Goal: Task Accomplishment & Management: Use online tool/utility

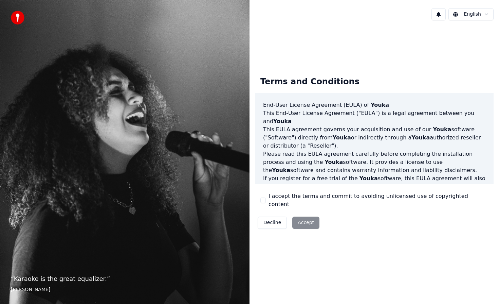
click at [261, 201] on button "I accept the terms and commit to avoiding unlicensed use of copyrighted content" at bounding box center [263, 199] width 5 height 5
click at [306, 220] on button "Accept" at bounding box center [306, 222] width 27 height 12
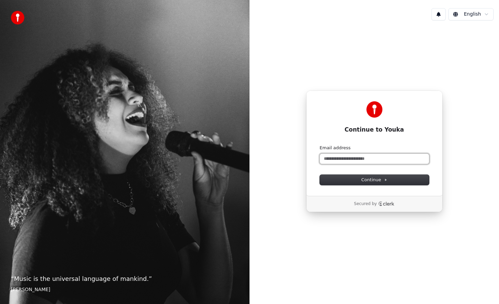
click at [356, 156] on input "Email address" at bounding box center [374, 159] width 109 height 10
click at [320, 145] on button "submit" at bounding box center [320, 145] width 0 height 0
type input "**********"
click at [351, 159] on input "Email address" at bounding box center [374, 159] width 109 height 10
click at [320, 145] on button "submit" at bounding box center [320, 145] width 0 height 0
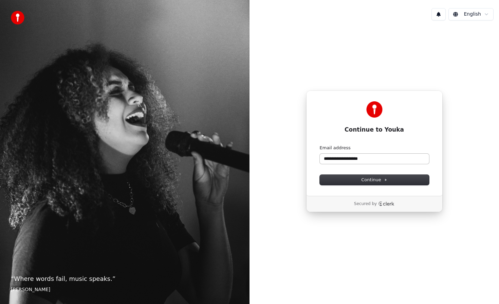
type input "**********"
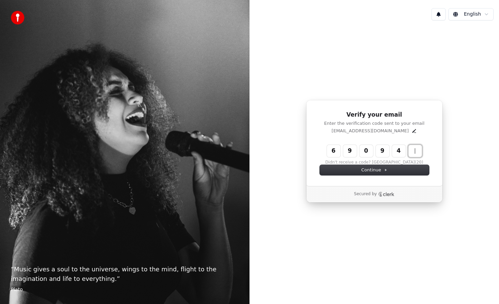
type input "******"
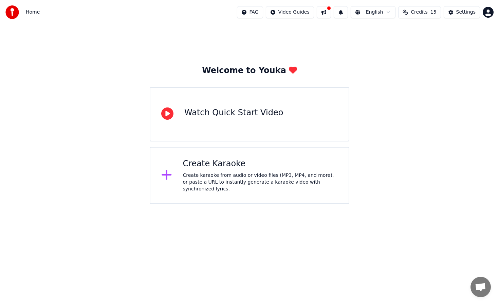
click at [232, 191] on div "Create karaoke from audio or video files (MP3, MP4, and more), or paste a URL t…" at bounding box center [260, 182] width 155 height 20
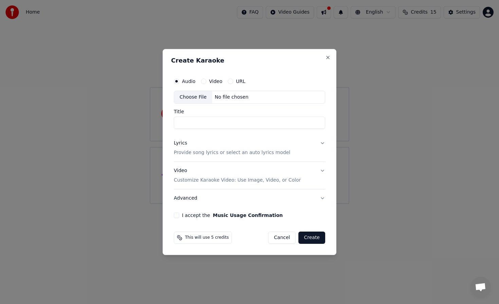
click at [211, 82] on label "Video" at bounding box center [215, 81] width 13 height 5
click at [207, 82] on button "Video" at bounding box center [203, 80] width 5 height 5
click at [234, 152] on p "Provide song lyrics or select an auto lyrics model" at bounding box center [232, 152] width 117 height 7
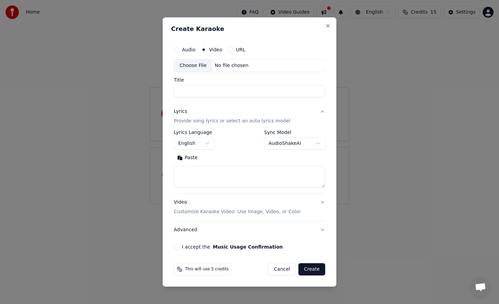
click at [195, 179] on textarea at bounding box center [250, 177] width 152 height 22
paste textarea "**********"
type textarea "**********"
click at [235, 138] on div "**********" at bounding box center [250, 140] width 152 height 20
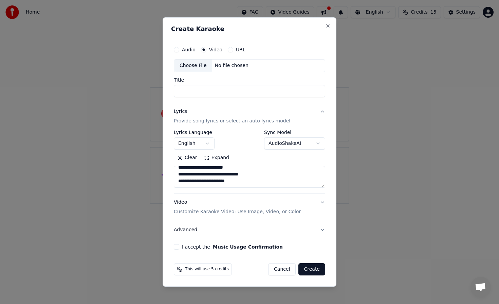
click at [269, 145] on body "**********" at bounding box center [249, 102] width 499 height 204
click at [200, 92] on input "Title" at bounding box center [250, 91] width 152 height 12
type input "**********"
click at [178, 48] on button "Audio" at bounding box center [176, 49] width 5 height 5
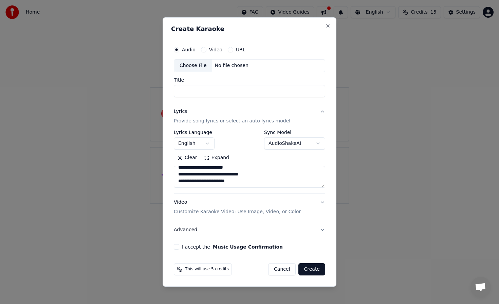
click at [218, 91] on input "Title" at bounding box center [250, 91] width 152 height 12
type input "**********"
click at [237, 46] on div "Audio Video URL" at bounding box center [250, 50] width 152 height 14
click at [233, 50] on div "URL" at bounding box center [237, 49] width 18 height 5
click at [231, 50] on button "URL" at bounding box center [230, 49] width 5 height 5
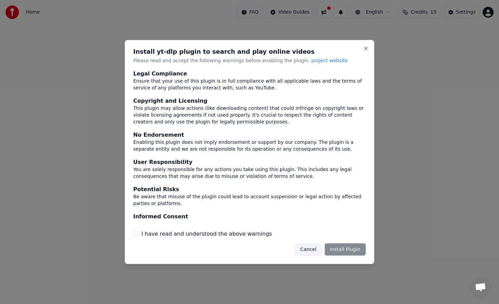
click at [172, 233] on label "I have read and understood the above warnings" at bounding box center [207, 233] width 131 height 8
click at [139, 233] on button "I have read and understood the above warnings" at bounding box center [136, 233] width 5 height 5
click at [338, 245] on button "Install Plugin" at bounding box center [345, 249] width 41 height 12
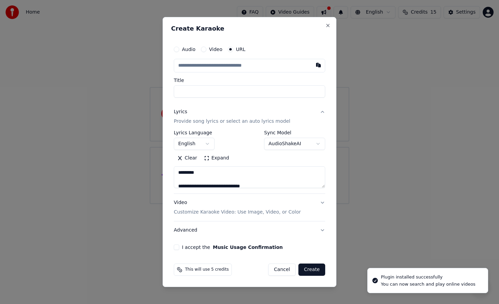
click at [253, 67] on input "text" at bounding box center [250, 66] width 152 height 14
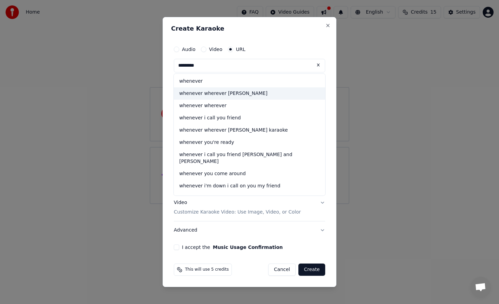
click at [214, 95] on div "whenever wherever [PERSON_NAME]" at bounding box center [250, 93] width 152 height 12
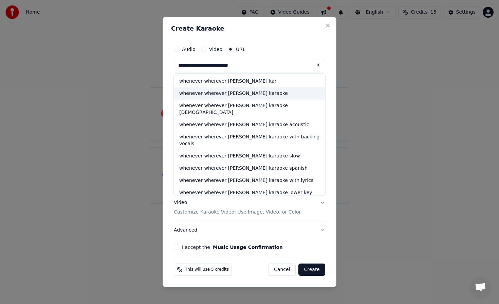
click at [230, 95] on div "whenever wherever [PERSON_NAME] karaoke" at bounding box center [250, 93] width 152 height 12
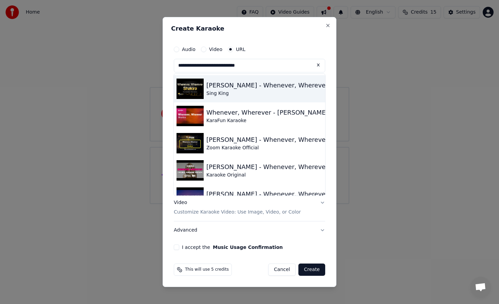
click at [236, 92] on div "Sing King" at bounding box center [268, 93] width 122 height 7
type input "**********"
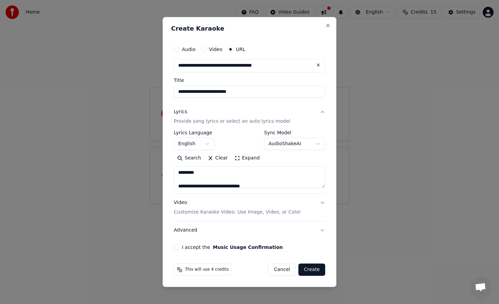
drag, startPoint x: 300, startPoint y: 67, endPoint x: 100, endPoint y: 78, distance: 199.7
click at [100, 78] on body "**********" at bounding box center [249, 102] width 499 height 204
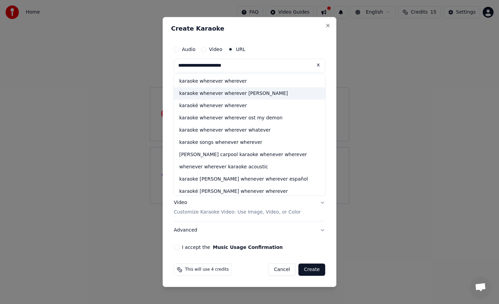
click at [213, 92] on div "karaoke whenever wherever [PERSON_NAME]" at bounding box center [250, 93] width 152 height 12
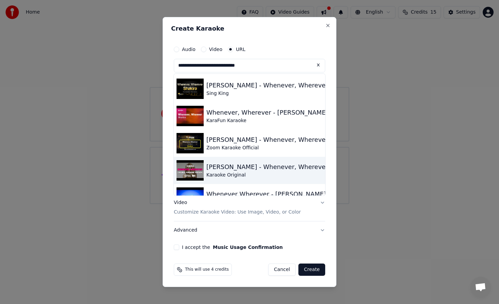
click at [232, 170] on div "[PERSON_NAME] - Whenever, Wherever" at bounding box center [268, 167] width 122 height 10
type input "**********"
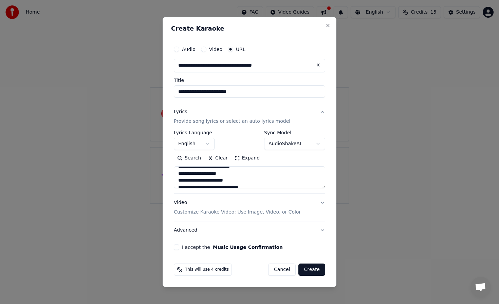
scroll to position [356, 0]
click at [322, 202] on button "Video Customize Karaoke Video: Use Image, Video, or Color" at bounding box center [250, 207] width 152 height 27
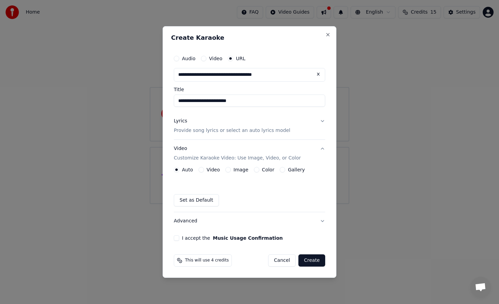
click at [324, 149] on button "Video Customize Karaoke Video: Use Image, Video, or Color" at bounding box center [250, 153] width 152 height 27
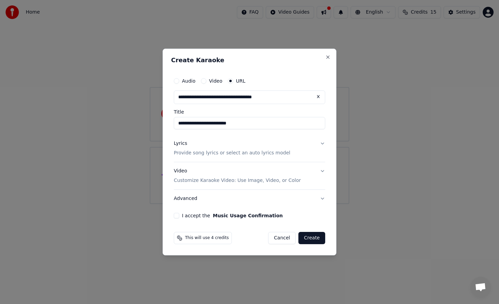
click at [177, 216] on button "I accept the Music Usage Confirmation" at bounding box center [176, 215] width 5 height 5
click at [318, 240] on button "Create" at bounding box center [312, 238] width 27 height 12
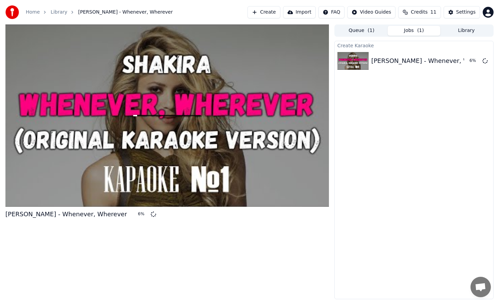
click at [384, 11] on html "Home Library [PERSON_NAME] - Whenever, Wherever Create Import FAQ Video Guides …" at bounding box center [249, 152] width 499 height 304
click at [461, 9] on html "Home Library [PERSON_NAME] - Whenever, Wherever Create Import FAQ Video Guides …" at bounding box center [249, 152] width 499 height 304
click at [458, 19] on div "Home Library [PERSON_NAME] - Whenever, Wherever Create Import FAQ Video Guides …" at bounding box center [249, 12] width 499 height 24
click at [458, 16] on button "Settings" at bounding box center [462, 12] width 36 height 12
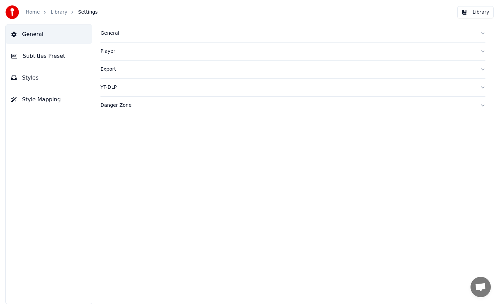
click at [60, 13] on link "Library" at bounding box center [59, 12] width 17 height 7
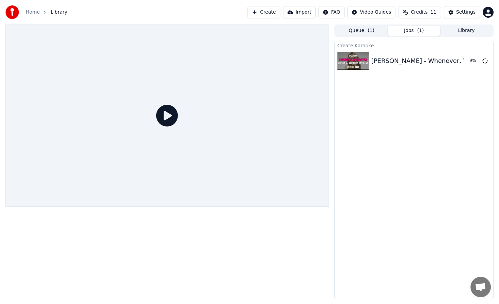
click at [168, 112] on icon at bounding box center [167, 116] width 22 height 22
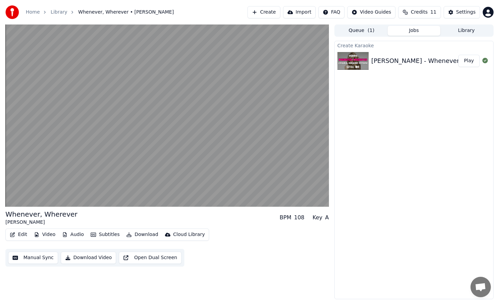
click at [420, 154] on div "Create Karaoke [PERSON_NAME] - Whenever, Wherever Play" at bounding box center [414, 170] width 159 height 258
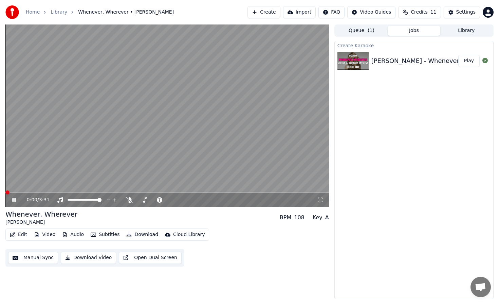
click at [5, 192] on span at bounding box center [5, 192] width 0 height 1
click at [36, 260] on button "Manual Sync" at bounding box center [33, 257] width 50 height 12
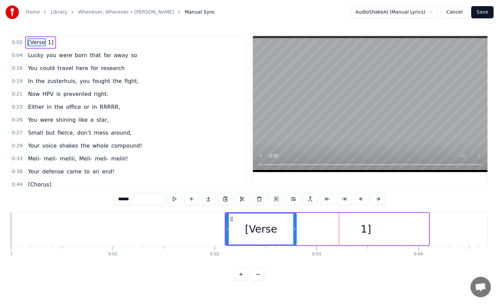
click at [43, 39] on span "[Verse" at bounding box center [36, 42] width 19 height 8
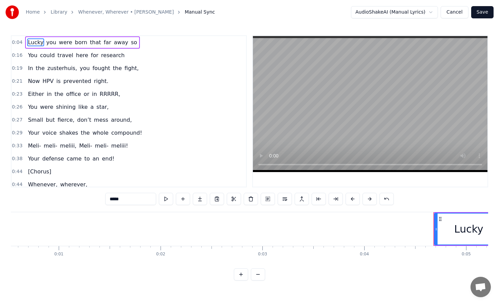
type input "***"
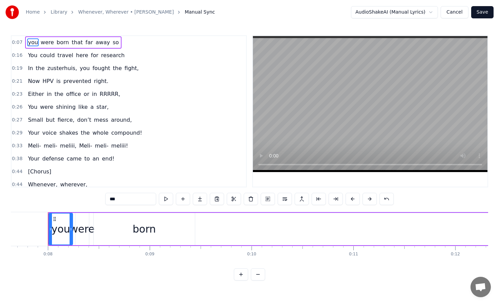
scroll to position [0, 781]
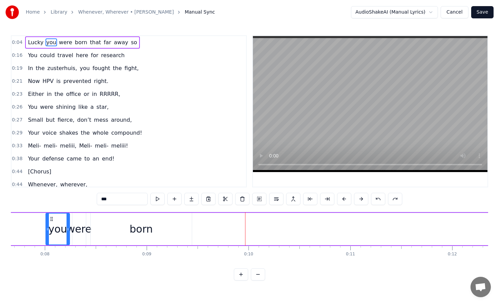
drag, startPoint x: 59, startPoint y: 227, endPoint x: 139, endPoint y: 228, distance: 80.2
click at [139, 228] on div "Lucky you were born that far away so" at bounding box center [312, 229] width 1212 height 34
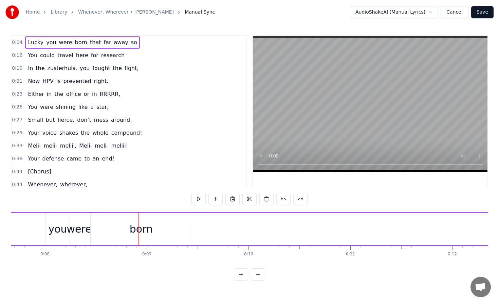
drag, startPoint x: 139, startPoint y: 228, endPoint x: 270, endPoint y: 232, distance: 130.9
click at [270, 232] on div "Lucky you were born that far away so" at bounding box center [312, 229] width 1212 height 34
click at [58, 228] on div "you" at bounding box center [57, 228] width 19 height 15
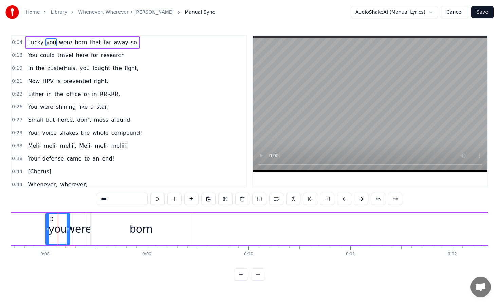
click at [36, 40] on span "Lucky" at bounding box center [35, 42] width 17 height 8
type input "*****"
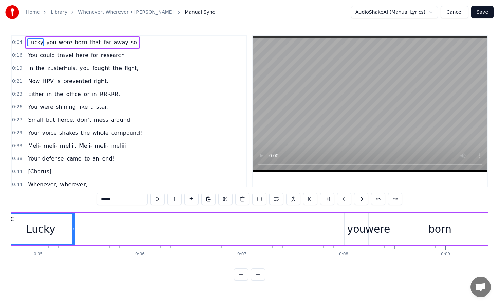
click at [18, 44] on span "0:04" at bounding box center [17, 42] width 11 height 7
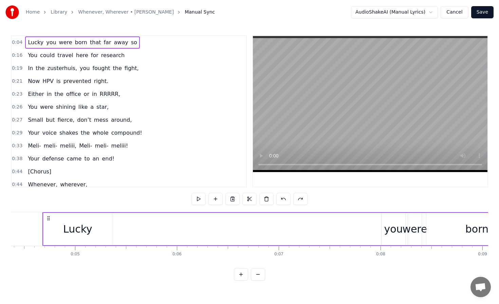
scroll to position [0, 443]
drag, startPoint x: 45, startPoint y: 226, endPoint x: 72, endPoint y: 226, distance: 27.5
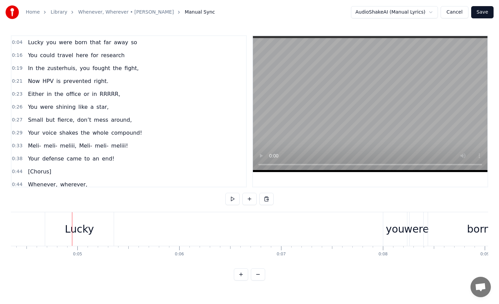
click at [244, 273] on button at bounding box center [241, 274] width 14 height 12
click at [263, 274] on button at bounding box center [258, 274] width 14 height 12
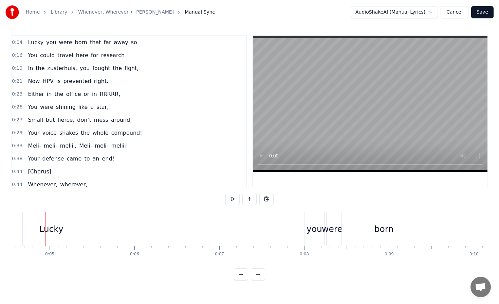
click at [263, 274] on button at bounding box center [258, 274] width 14 height 12
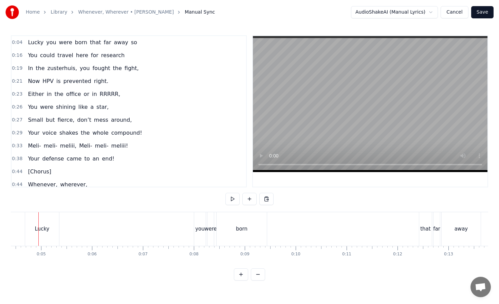
click at [263, 274] on button at bounding box center [258, 274] width 14 height 12
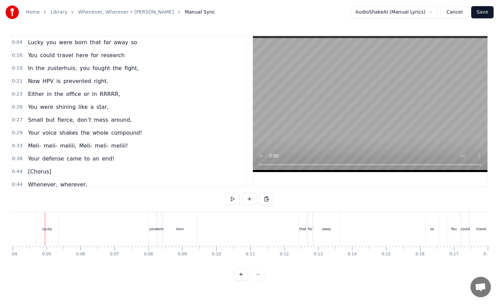
click at [263, 274] on div at bounding box center [249, 274] width 31 height 12
drag, startPoint x: 48, startPoint y: 231, endPoint x: 155, endPoint y: 227, distance: 107.4
click at [155, 227] on div "Lucky you were born that far away so" at bounding box center [238, 229] width 405 height 34
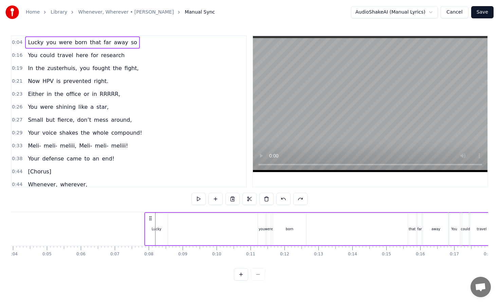
drag, startPoint x: 42, startPoint y: 218, endPoint x: 151, endPoint y: 222, distance: 108.4
click at [151, 222] on div "Lucky you were born that far away so" at bounding box center [346, 229] width 405 height 34
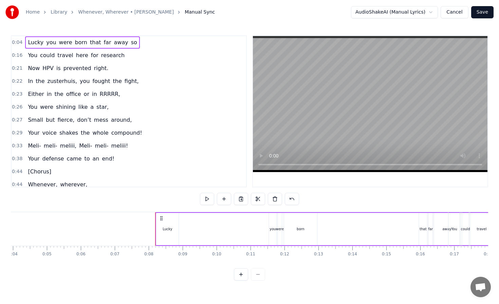
drag, startPoint x: 42, startPoint y: 216, endPoint x: 162, endPoint y: 213, distance: 119.3
click at [162, 213] on div "Lucky you were born that far away so" at bounding box center [357, 229] width 405 height 34
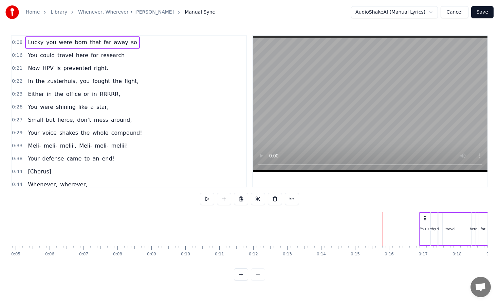
scroll to position [0, 185]
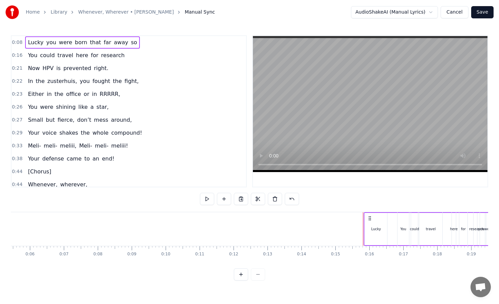
drag, startPoint x: 162, startPoint y: 219, endPoint x: 371, endPoint y: 237, distance: 209.7
drag, startPoint x: 110, startPoint y: 217, endPoint x: 371, endPoint y: 217, distance: 260.6
click at [371, 217] on icon at bounding box center [371, 217] width 5 height 5
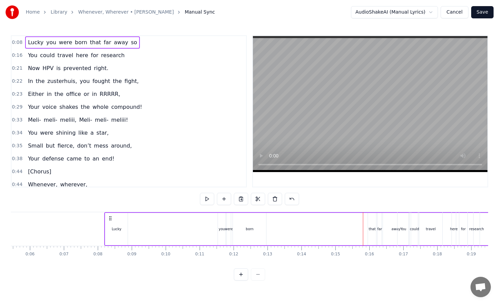
click at [257, 275] on div at bounding box center [249, 274] width 31 height 12
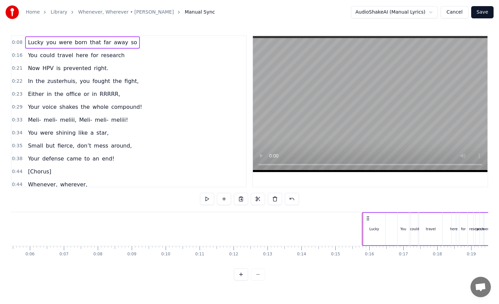
drag, startPoint x: 110, startPoint y: 220, endPoint x: 368, endPoint y: 223, distance: 257.9
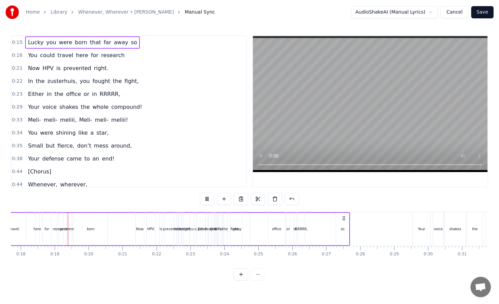
scroll to position [0, 603]
click at [463, 13] on button "Cancel" at bounding box center [455, 12] width 28 height 12
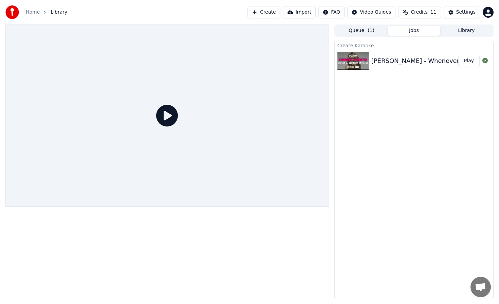
click at [439, 67] on div "[PERSON_NAME] - Whenever, Wherever Play" at bounding box center [414, 60] width 159 height 23
click at [384, 58] on div "[PERSON_NAME] - Whenever, Wherever" at bounding box center [433, 61] width 122 height 10
click at [362, 63] on img at bounding box center [353, 61] width 31 height 18
click at [457, 15] on button "Settings" at bounding box center [462, 12] width 36 height 12
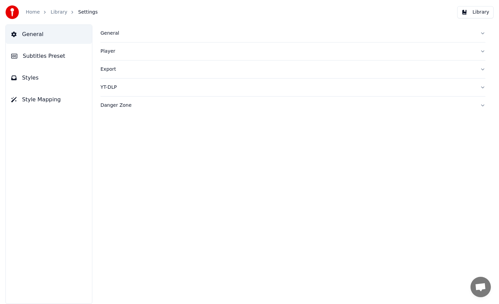
click at [58, 13] on link "Library" at bounding box center [59, 12] width 17 height 7
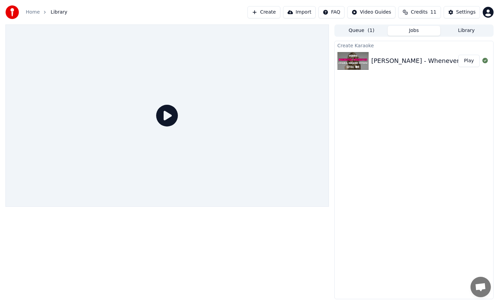
click at [382, 69] on div "[PERSON_NAME] - Whenever, Wherever Play" at bounding box center [414, 60] width 159 height 23
click at [470, 60] on button "Play" at bounding box center [469, 61] width 21 height 12
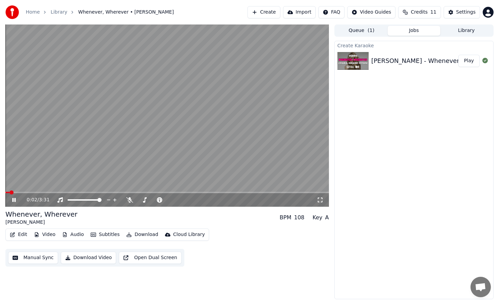
click at [44, 259] on button "Manual Sync" at bounding box center [33, 257] width 50 height 12
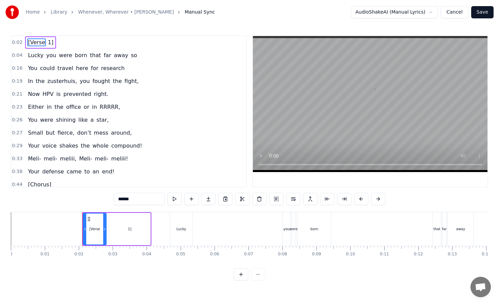
click at [16, 69] on span "0:16" at bounding box center [17, 68] width 11 height 7
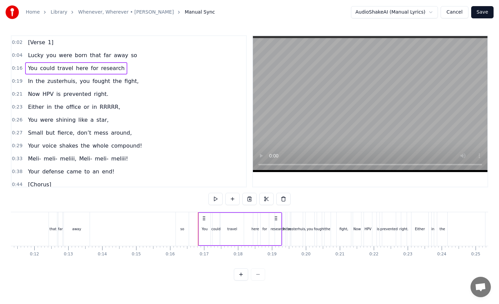
click at [16, 60] on div "0:04 Lucky you were born that far away so" at bounding box center [129, 55] width 235 height 13
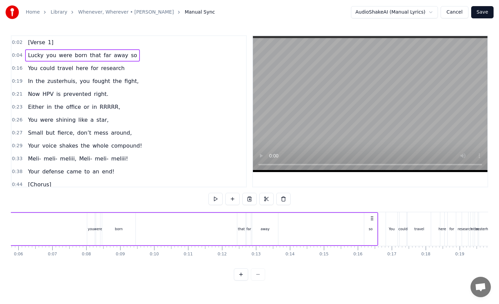
click at [18, 47] on div "0:02 [Verse 1]" at bounding box center [129, 42] width 235 height 13
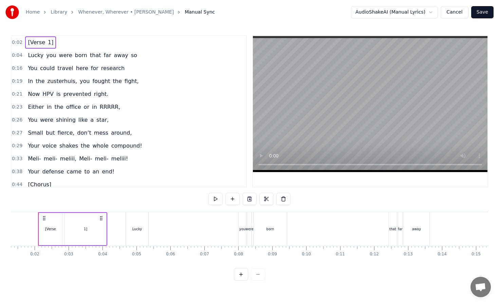
scroll to position [0, 37]
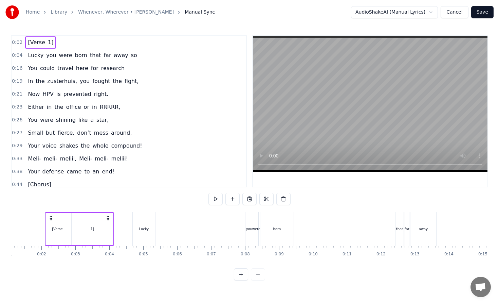
drag, startPoint x: 30, startPoint y: 43, endPoint x: 28, endPoint y: 76, distance: 33.0
click at [27, 76] on div "0:02 [Verse 1] 0:04 Lucky you were born that far away so 0:16 You could travel …" at bounding box center [129, 111] width 236 height 152
click at [33, 56] on span "Lucky" at bounding box center [35, 55] width 17 height 8
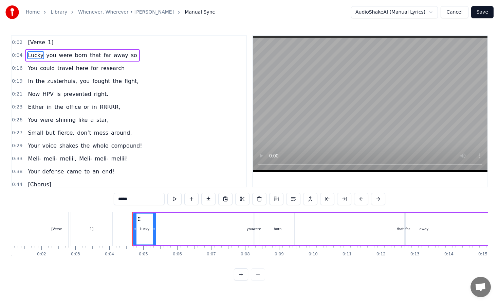
click at [52, 59] on span "you" at bounding box center [51, 55] width 11 height 8
click at [63, 56] on span "were" at bounding box center [65, 55] width 15 height 8
type input "****"
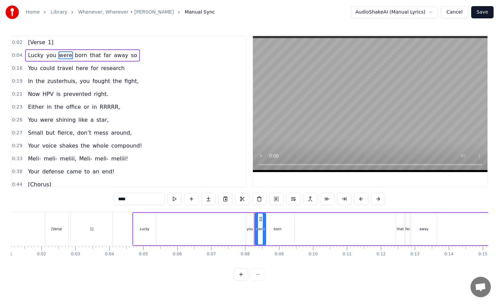
drag, startPoint x: 257, startPoint y: 230, endPoint x: 263, endPoint y: 230, distance: 5.8
click at [263, 230] on icon at bounding box center [264, 228] width 3 height 5
click at [259, 272] on div at bounding box center [249, 274] width 31 height 12
click at [454, 15] on button "Cancel" at bounding box center [455, 12] width 28 height 12
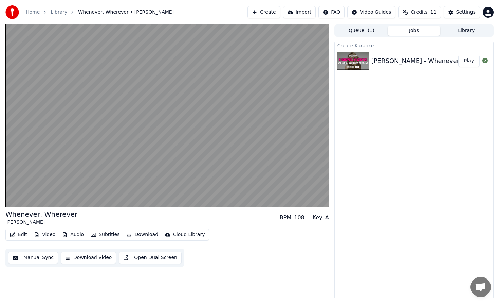
drag, startPoint x: 390, startPoint y: 77, endPoint x: 421, endPoint y: 63, distance: 33.5
click at [421, 63] on div "Create Karaoke [PERSON_NAME] - Whenever, Wherever Play" at bounding box center [414, 170] width 159 height 258
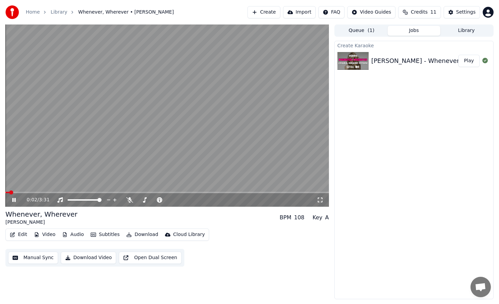
click at [40, 258] on button "Manual Sync" at bounding box center [33, 257] width 50 height 12
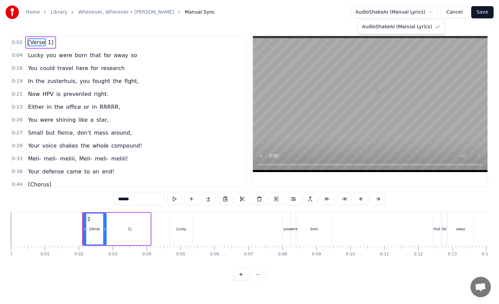
click at [426, 10] on html "Home Library Whenever, Wherever • [PERSON_NAME] Manual Sync AudioShakeAI (Manua…" at bounding box center [249, 145] width 499 height 291
click at [460, 13] on html "Home Library Whenever, Wherever • [PERSON_NAME] Manual Sync AudioShakeAI (Manua…" at bounding box center [249, 145] width 499 height 291
click at [460, 13] on button "Cancel" at bounding box center [455, 12] width 28 height 12
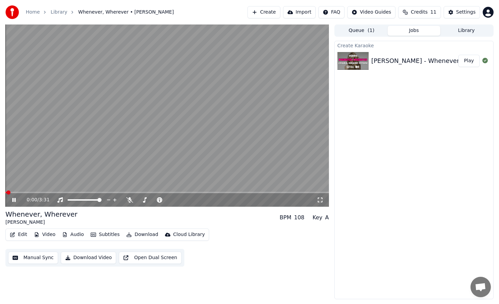
click at [240, 145] on video at bounding box center [167, 115] width 324 height 182
